Goal: Find specific page/section: Find specific page/section

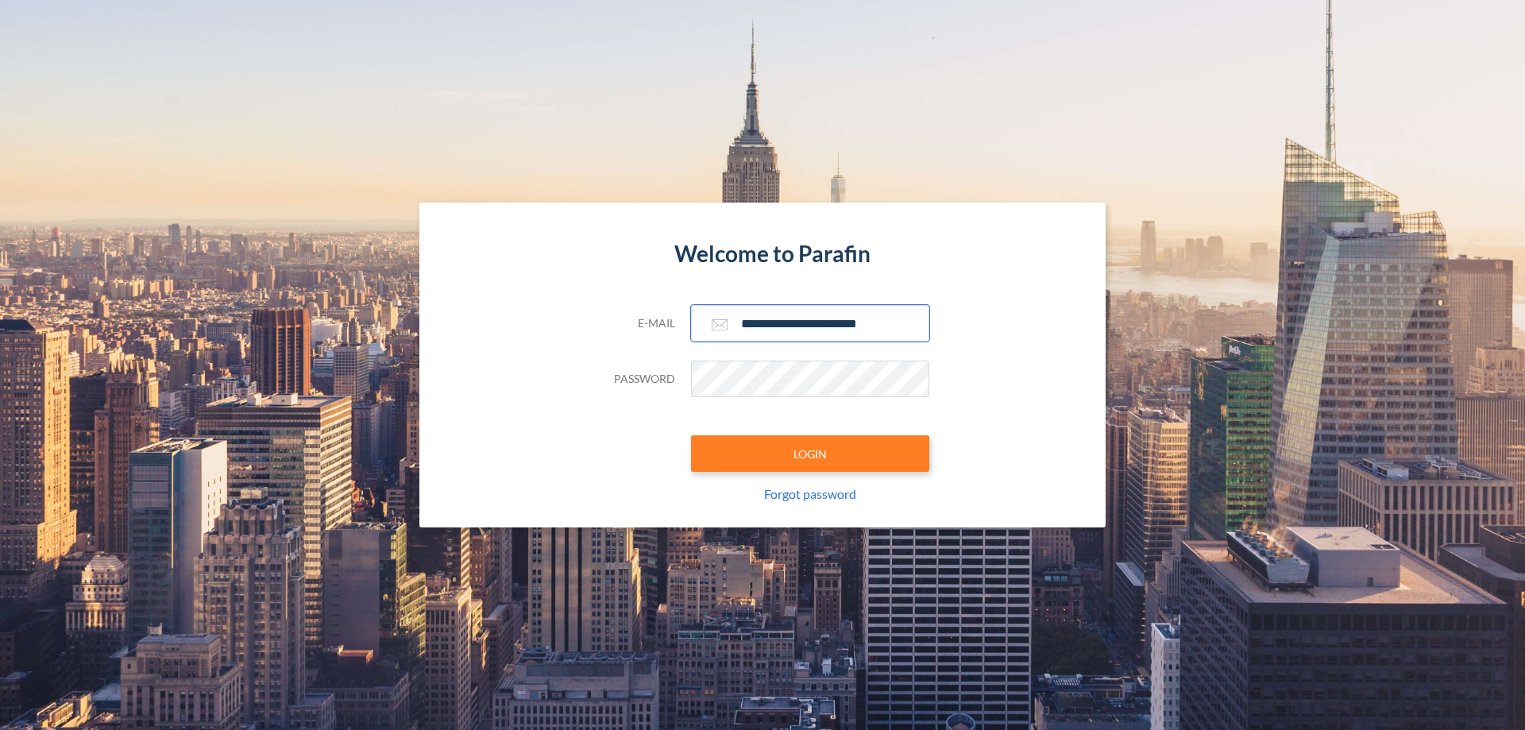
type input "**********"
click at [810, 453] on button "LOGIN" at bounding box center [810, 453] width 238 height 37
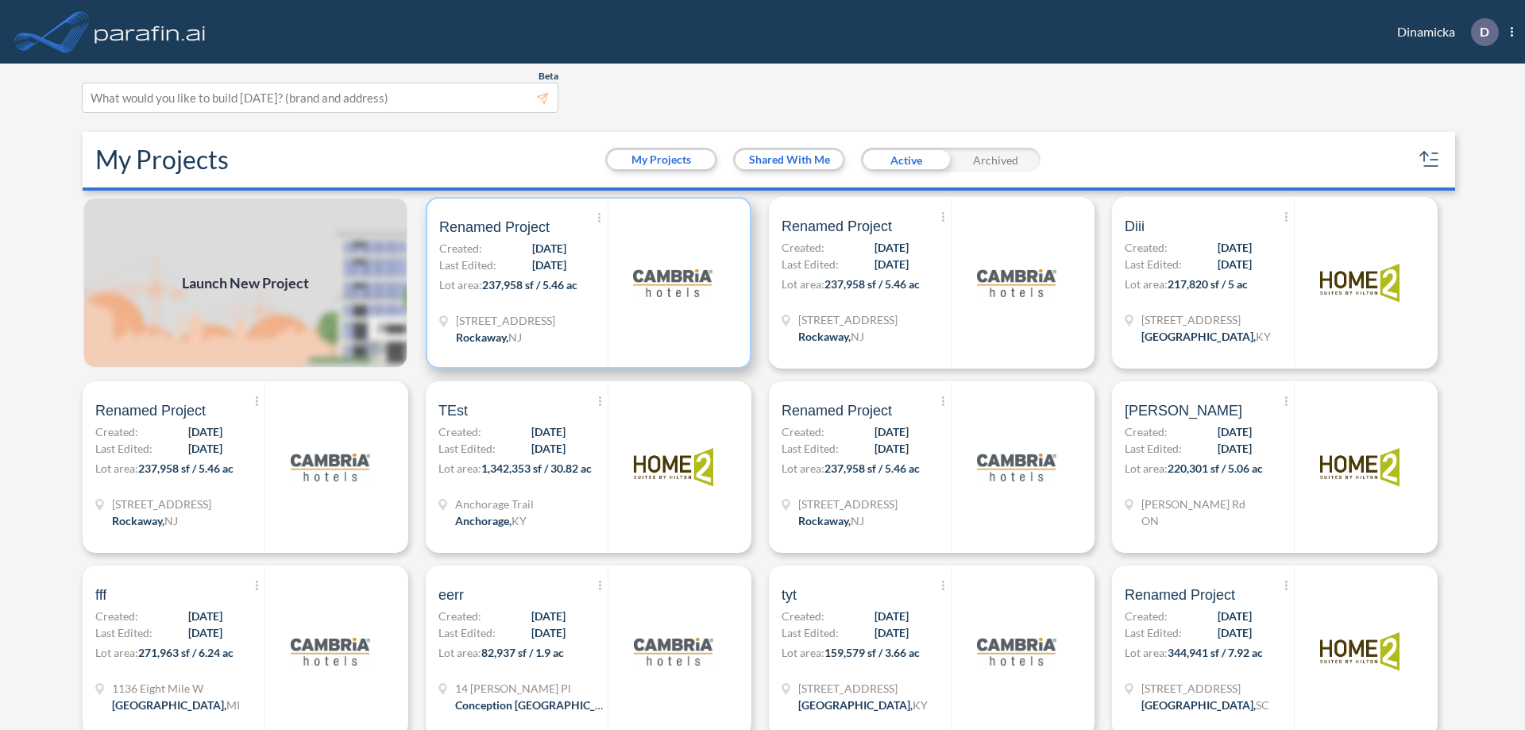
scroll to position [4, 0]
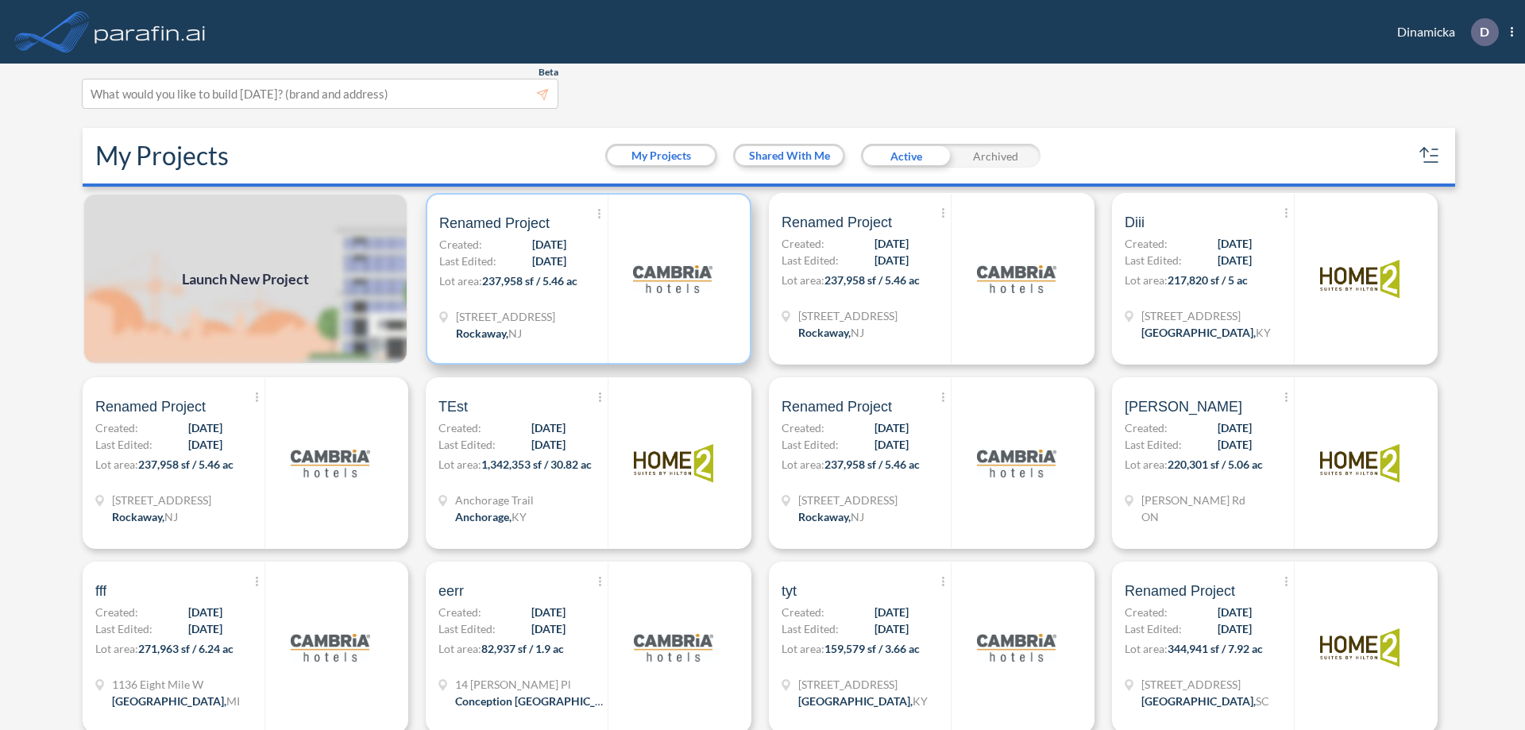
click at [585, 279] on p "Lot area: 237,958 sf / 5.46 ac" at bounding box center [523, 283] width 168 height 23
